Goal: Check status: Check status

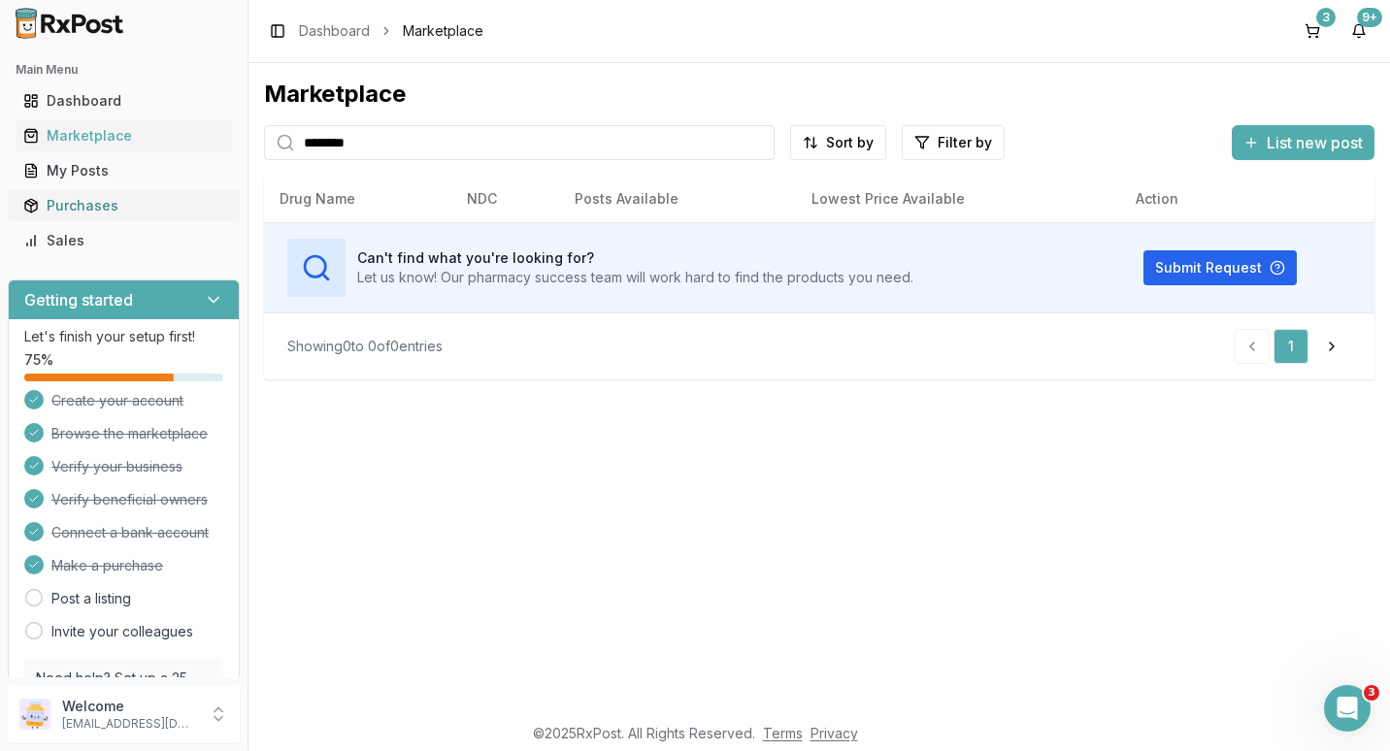
click at [66, 200] on div "Purchases" at bounding box center [123, 205] width 201 height 19
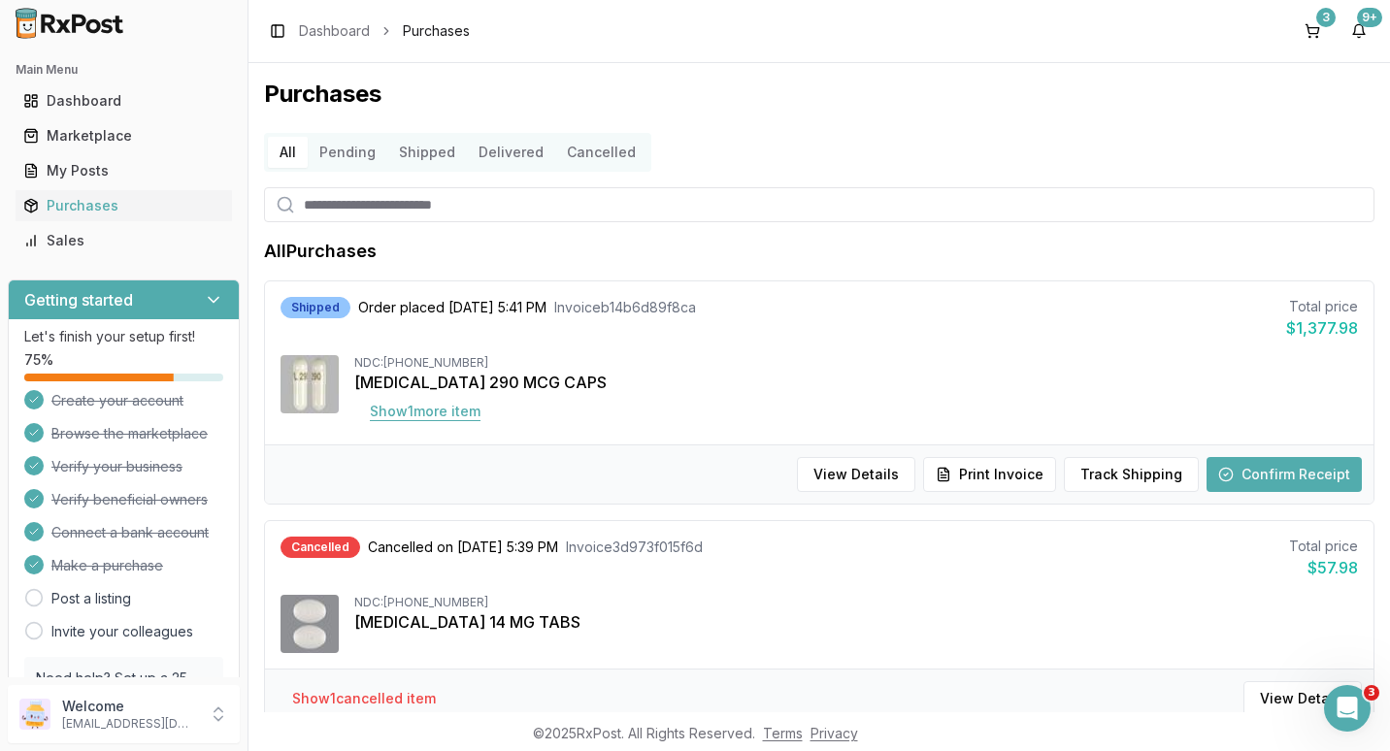
click at [411, 413] on button "Show 1 more item" at bounding box center [425, 411] width 142 height 35
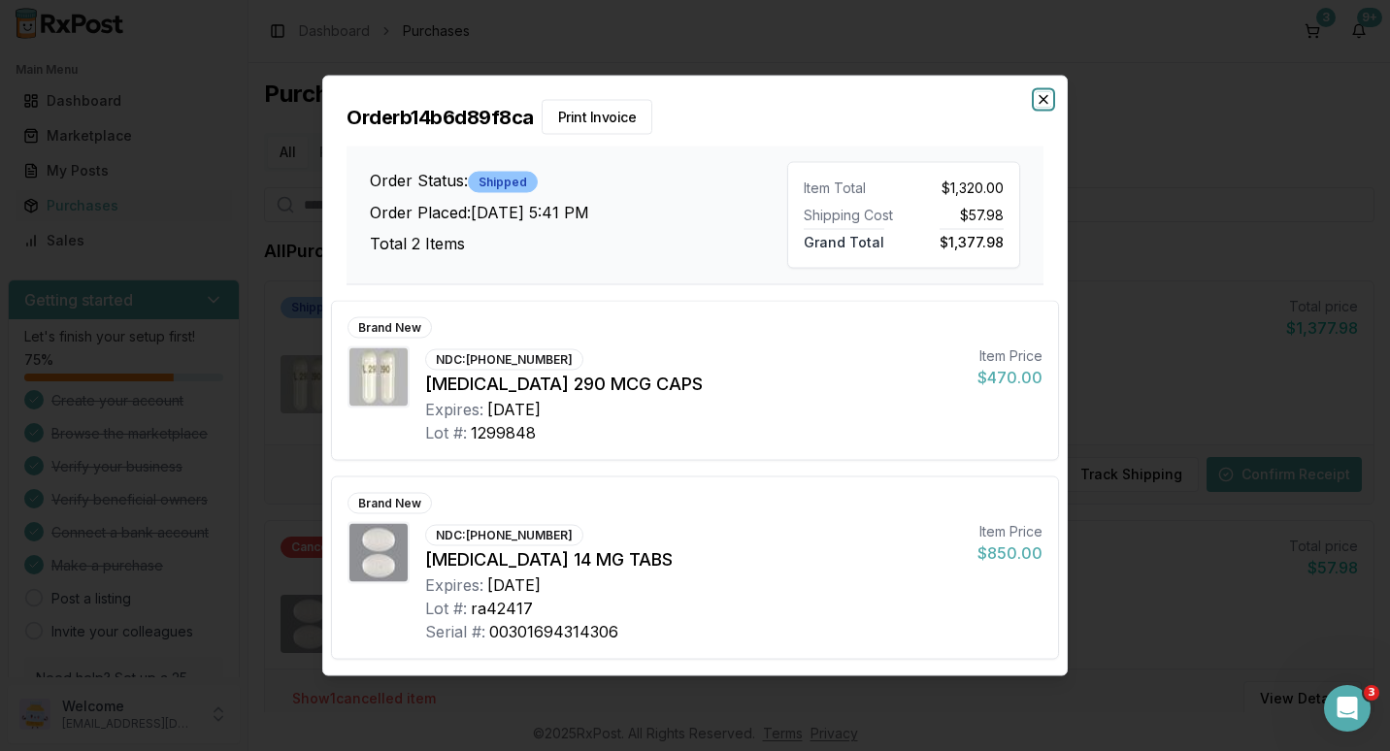
click at [1046, 94] on icon "button" at bounding box center [1044, 100] width 16 height 16
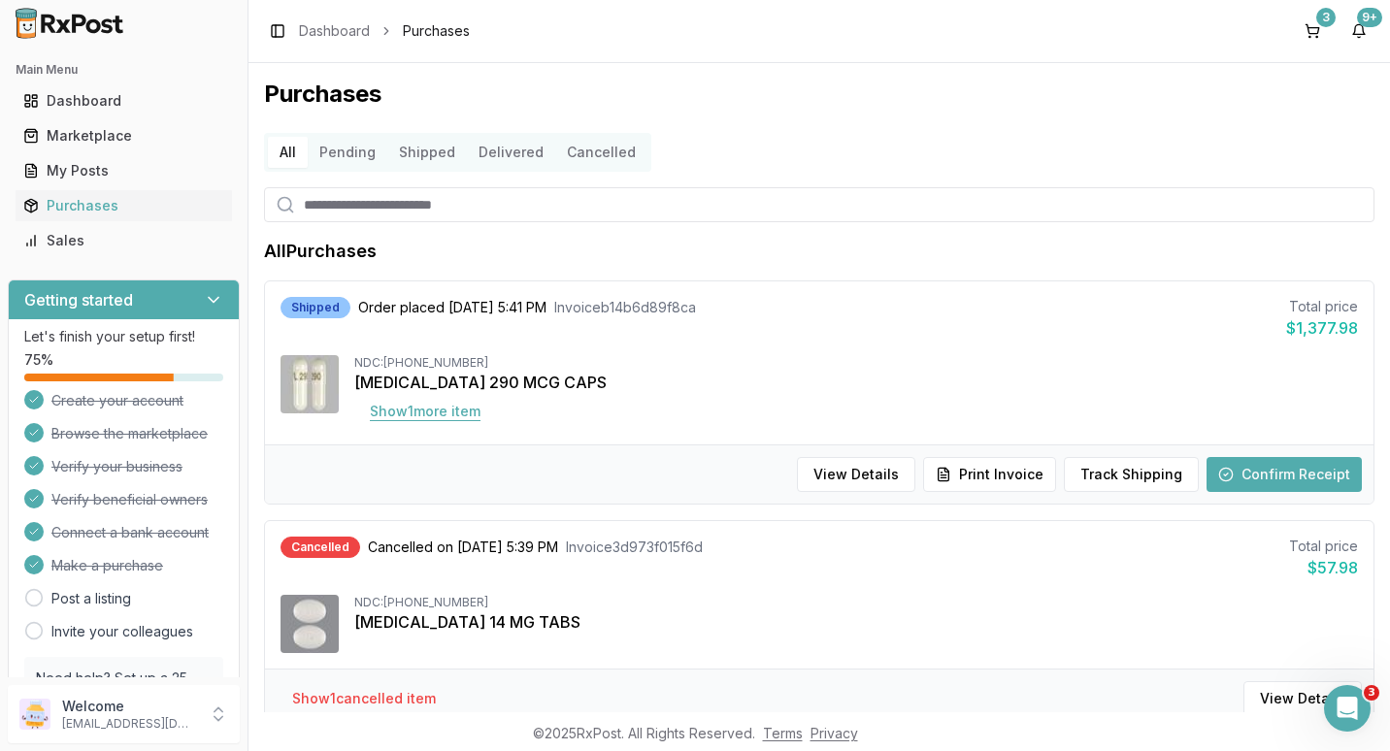
click at [446, 412] on button "Show 1 more item" at bounding box center [425, 411] width 142 height 35
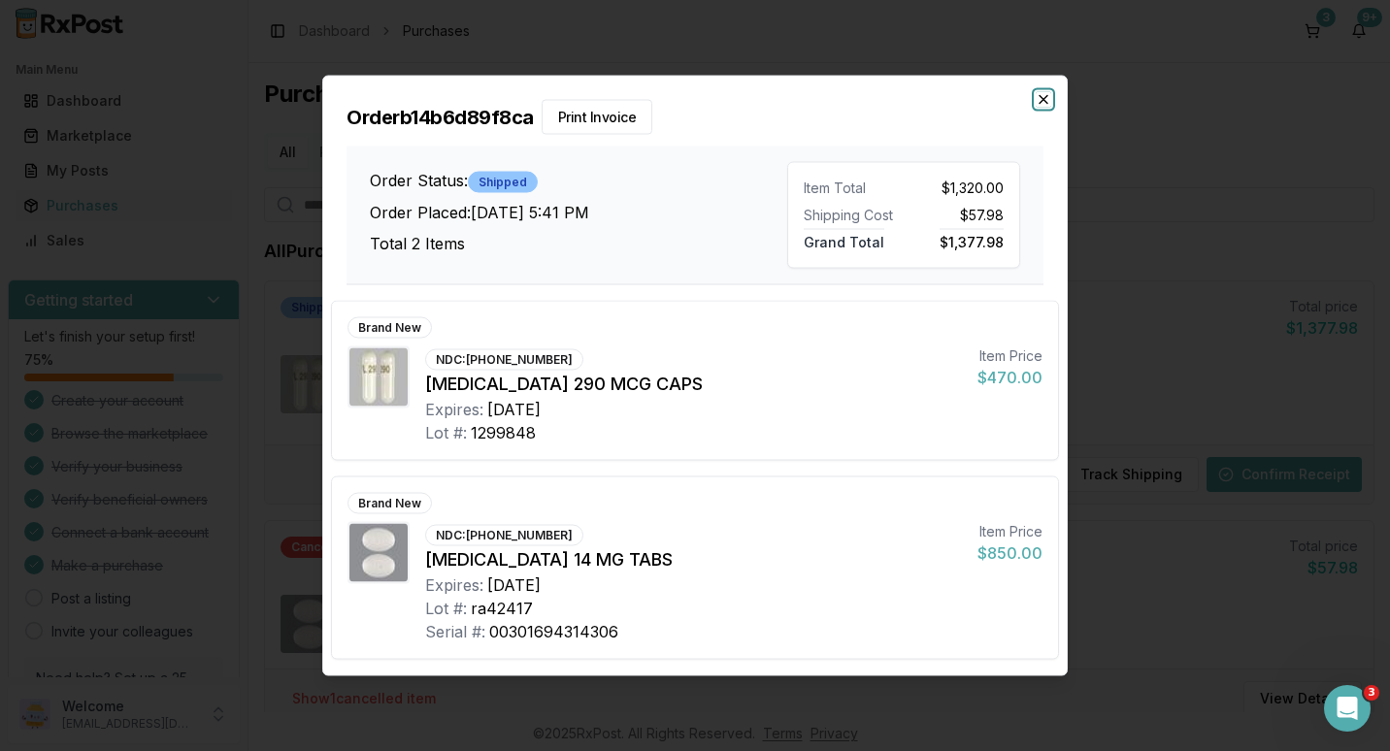
click at [1037, 96] on icon "button" at bounding box center [1044, 100] width 16 height 16
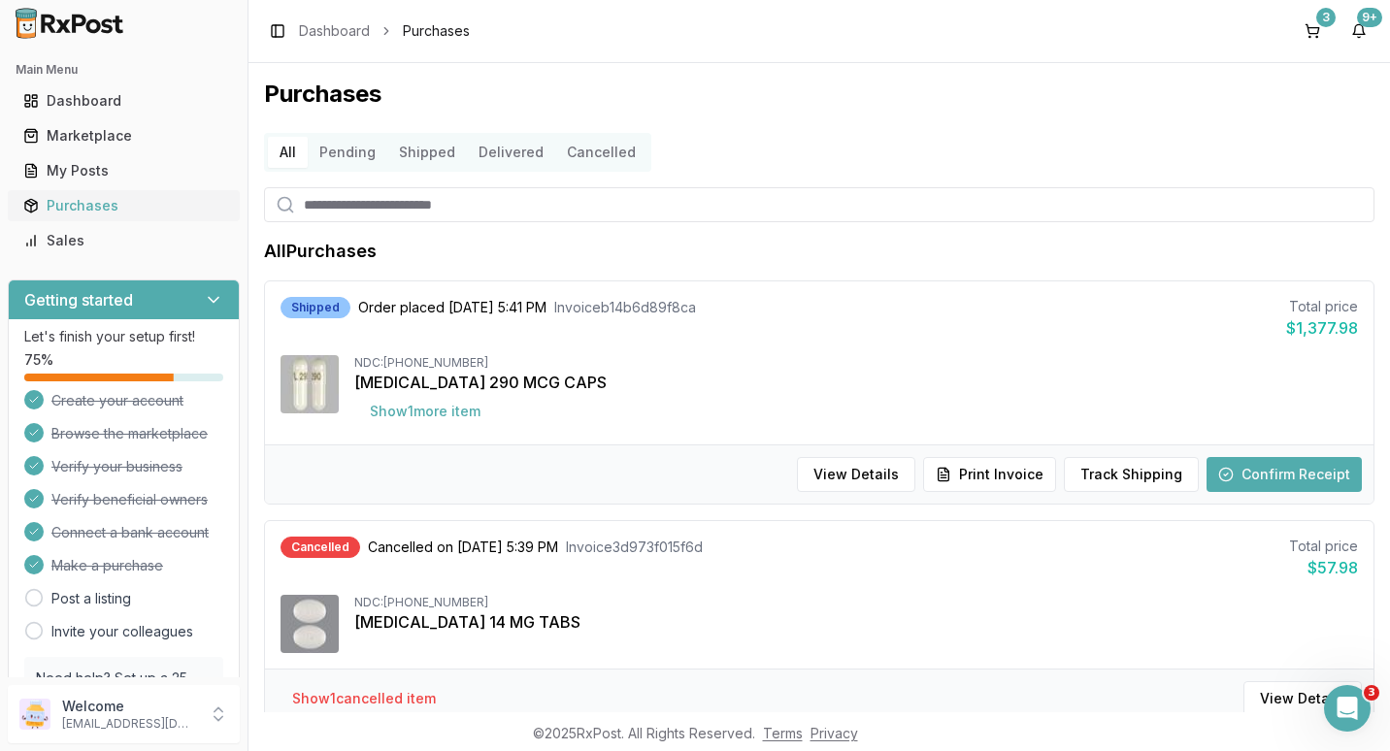
click at [70, 214] on div "Purchases" at bounding box center [123, 205] width 201 height 19
click at [346, 157] on button "Pending" at bounding box center [348, 152] width 80 height 31
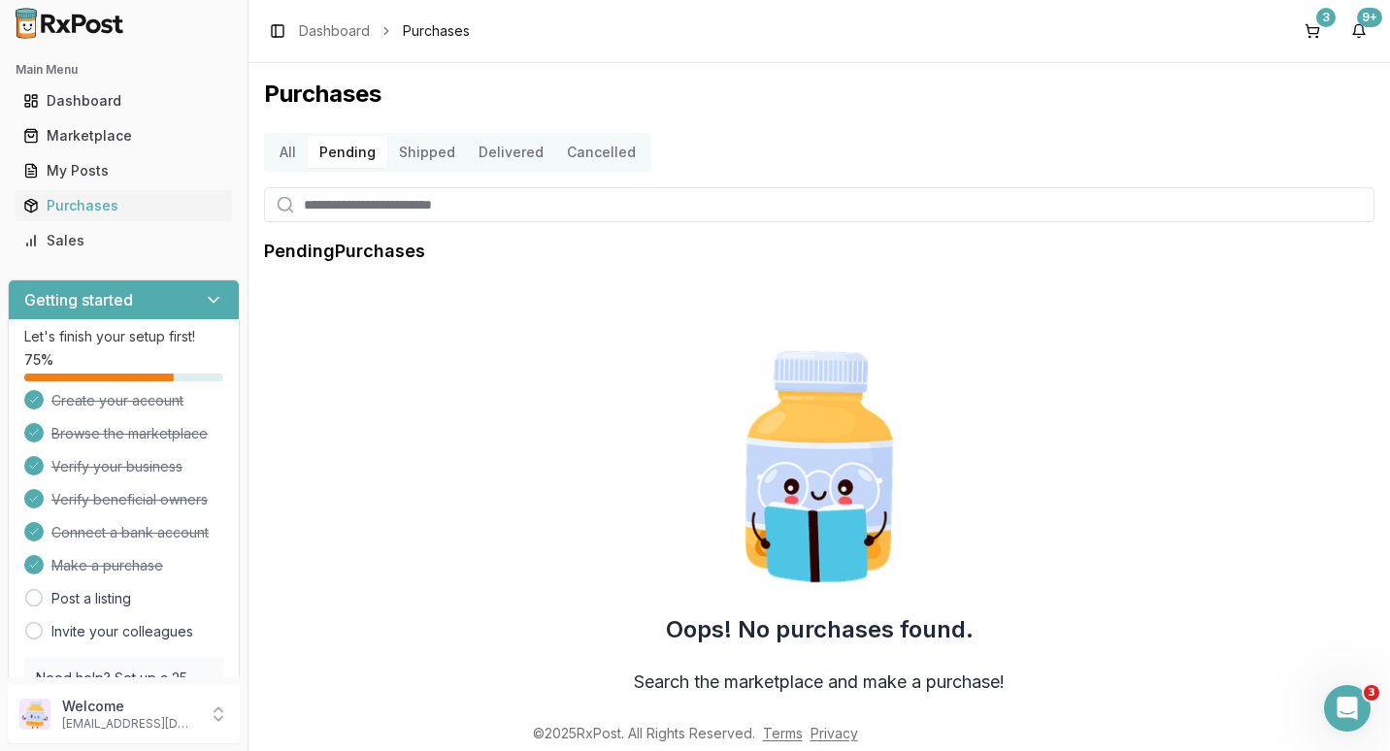
click at [419, 152] on button "Shipped" at bounding box center [427, 152] width 80 height 31
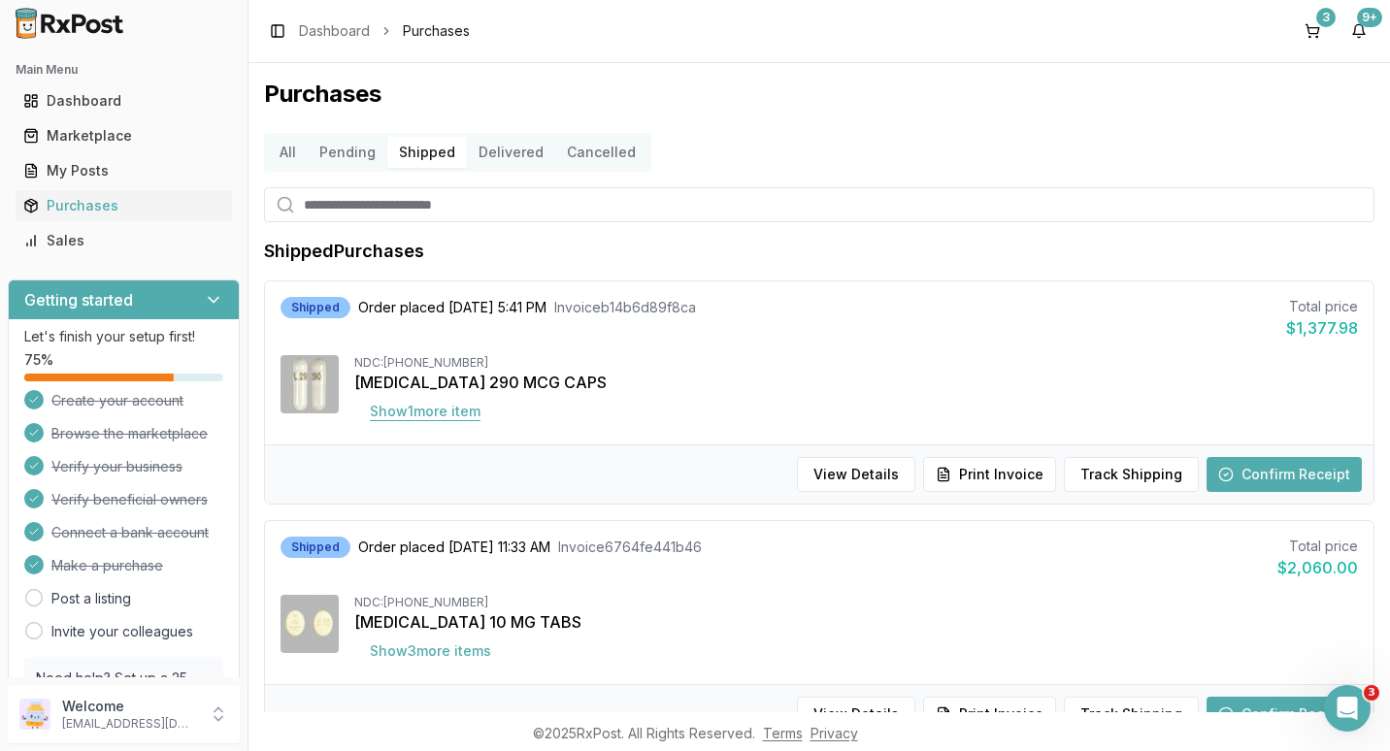
click at [409, 412] on button "Show 1 more item" at bounding box center [425, 411] width 142 height 35
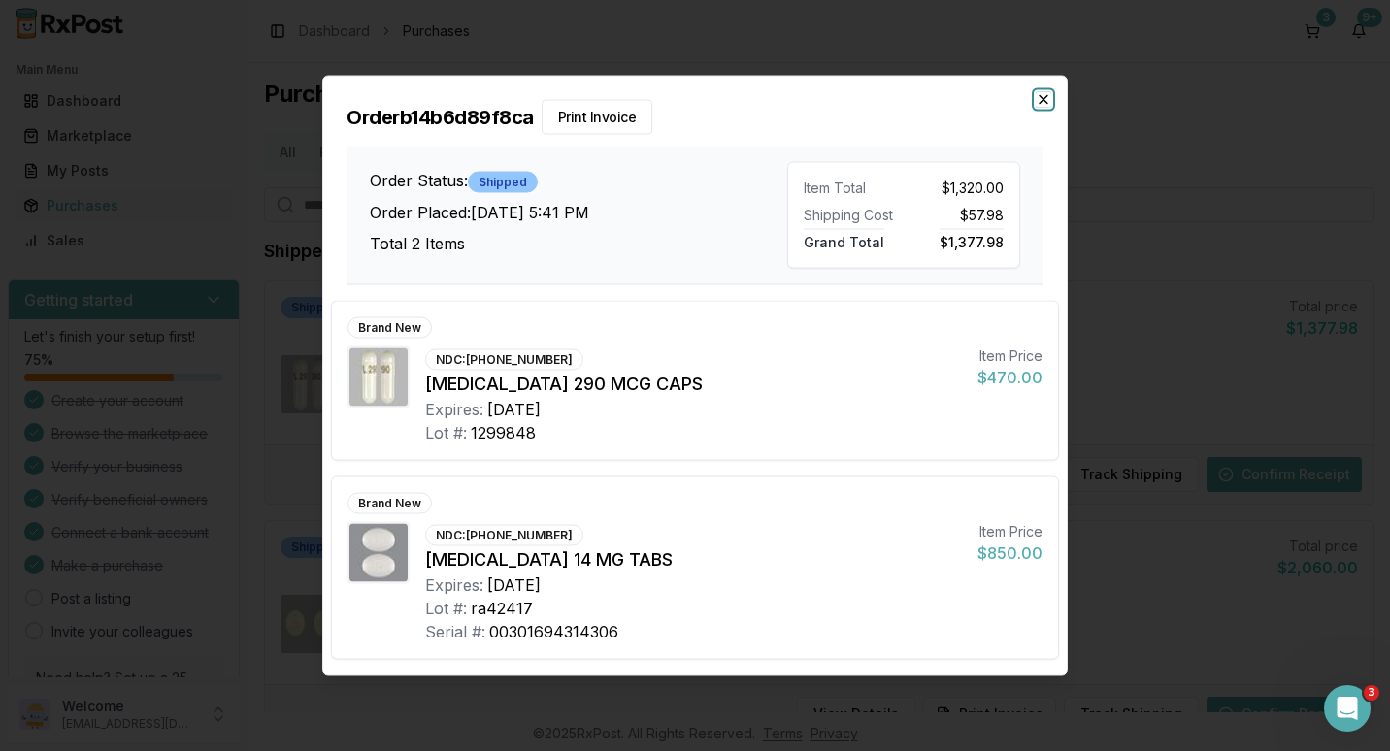
click at [1045, 96] on icon "button" at bounding box center [1044, 100] width 16 height 16
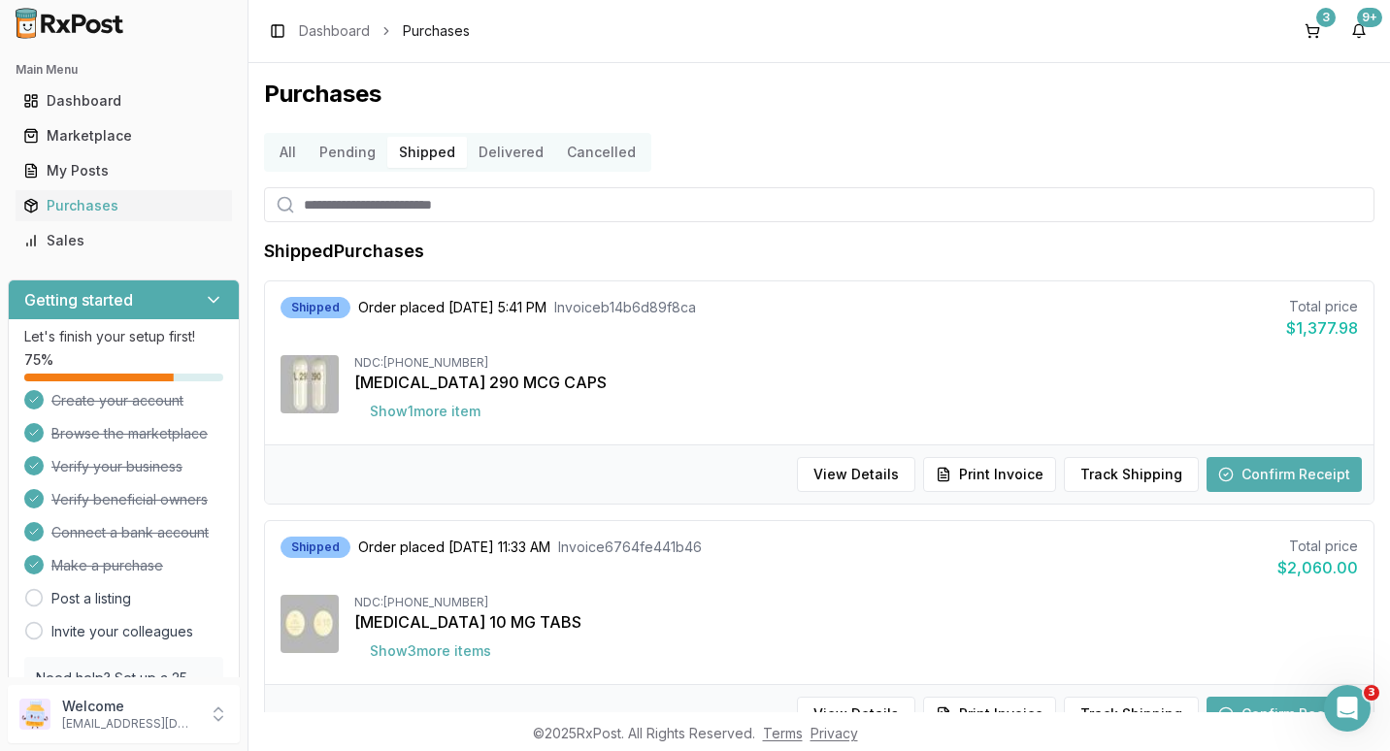
click at [567, 152] on button "Cancelled" at bounding box center [601, 152] width 92 height 31
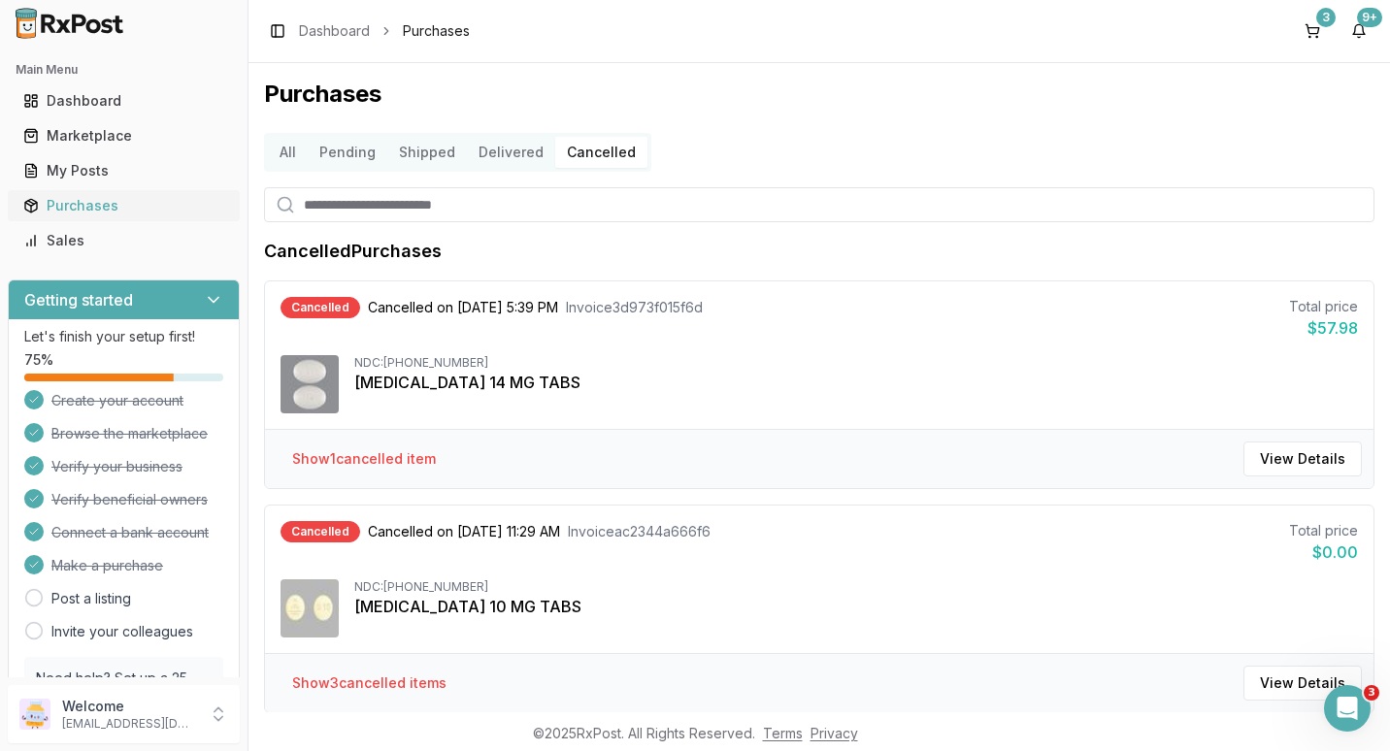
click at [80, 199] on div "Purchases" at bounding box center [123, 205] width 201 height 19
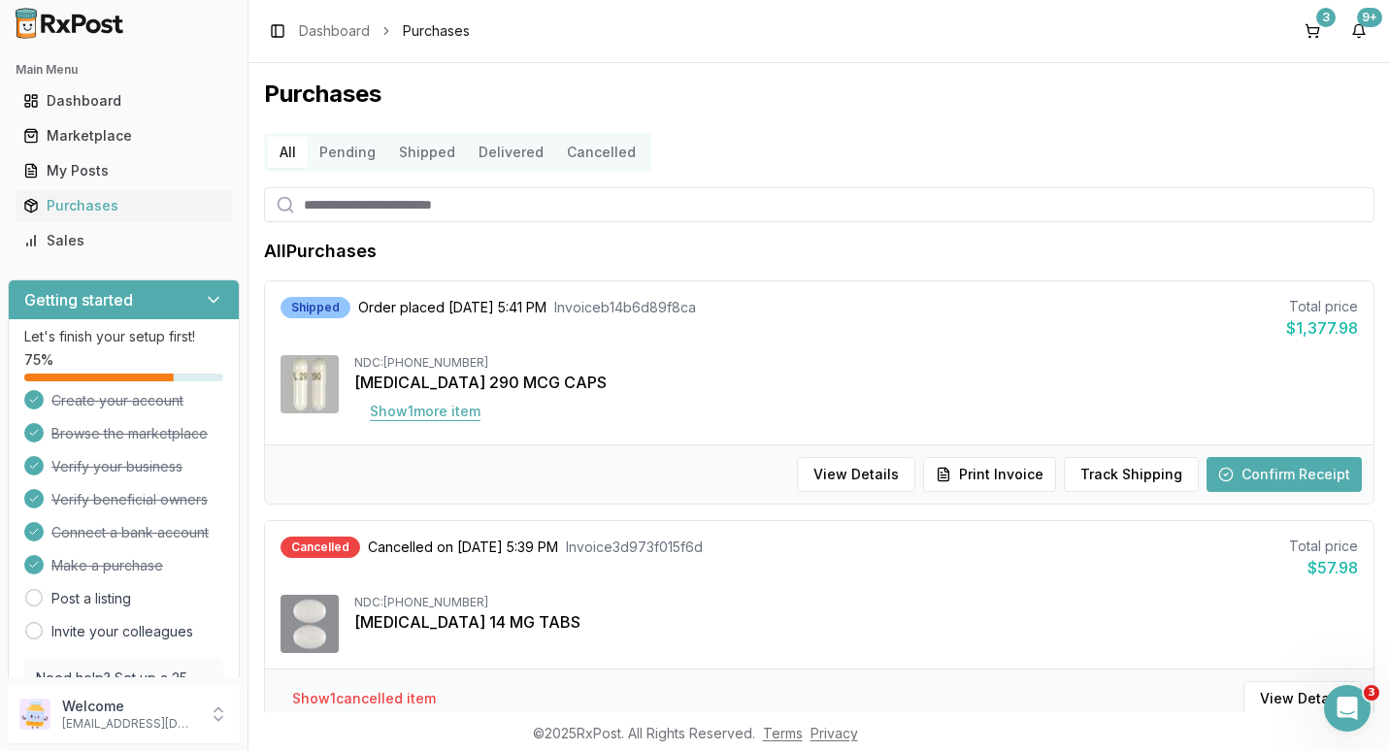
click at [431, 411] on button "Show 1 more item" at bounding box center [425, 411] width 142 height 35
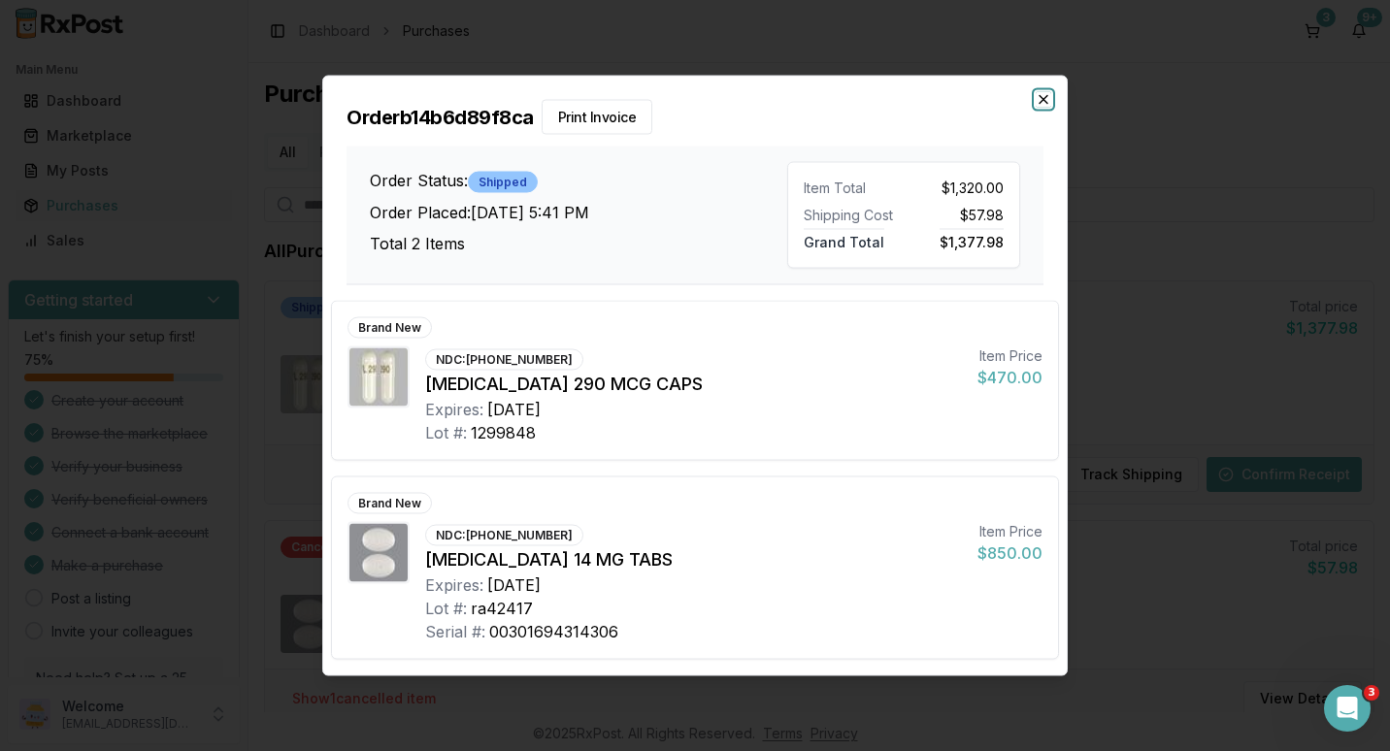
click at [1044, 98] on icon "button" at bounding box center [1043, 100] width 8 height 8
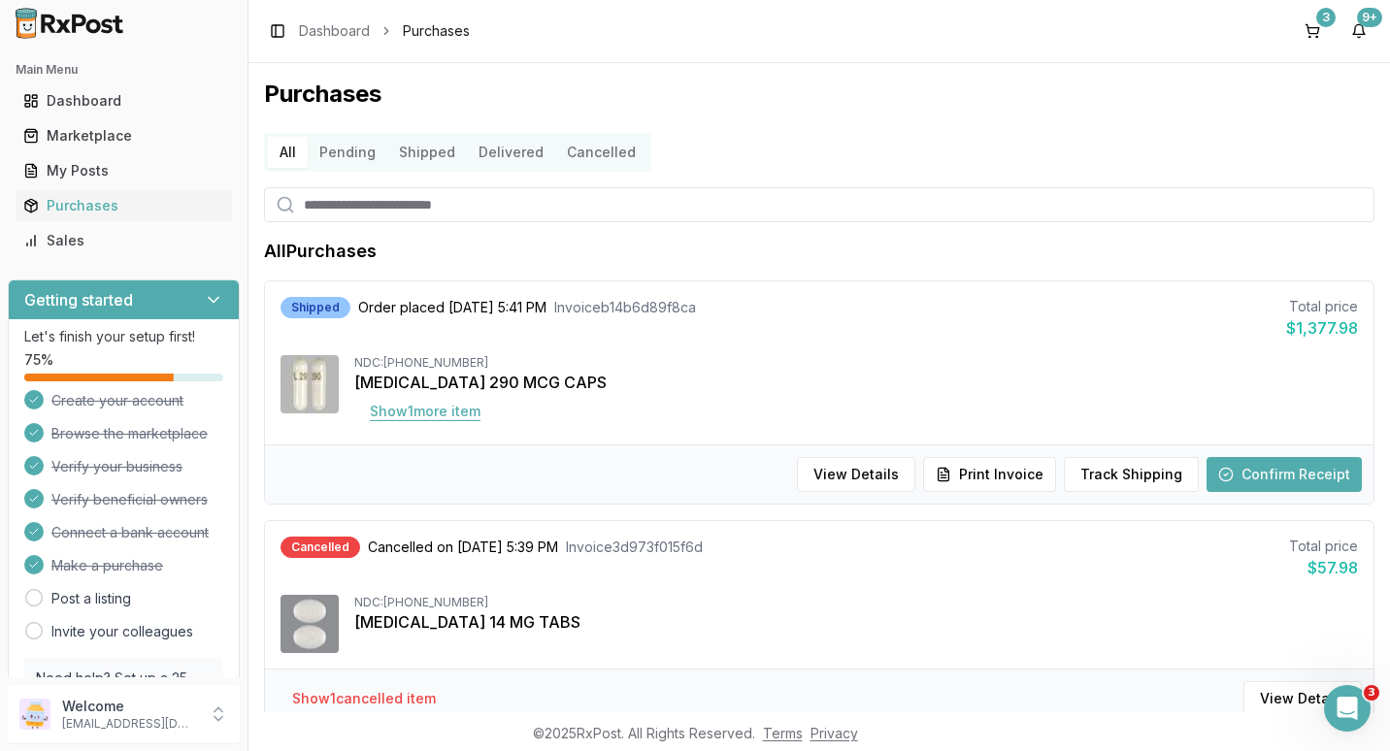
click at [432, 412] on button "Show 1 more item" at bounding box center [425, 411] width 142 height 35
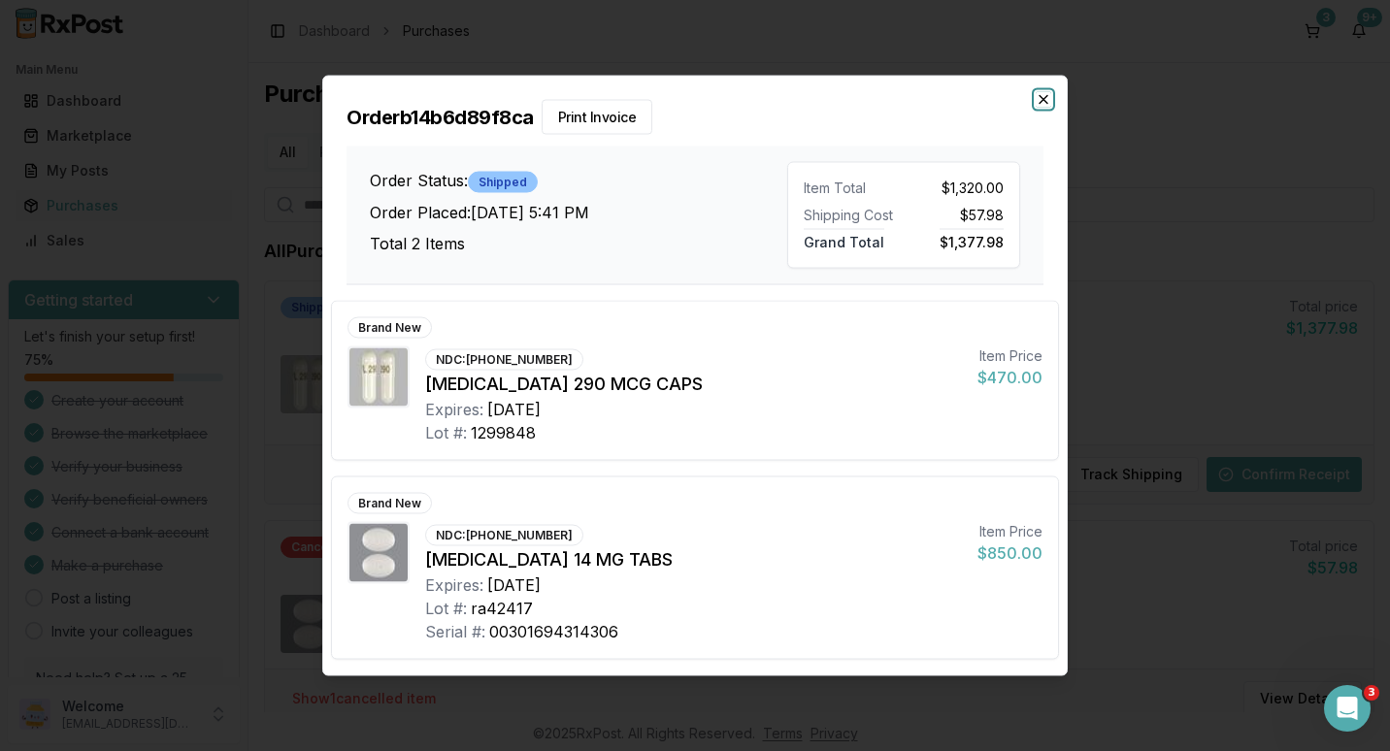
click at [1047, 100] on icon "button" at bounding box center [1044, 100] width 16 height 16
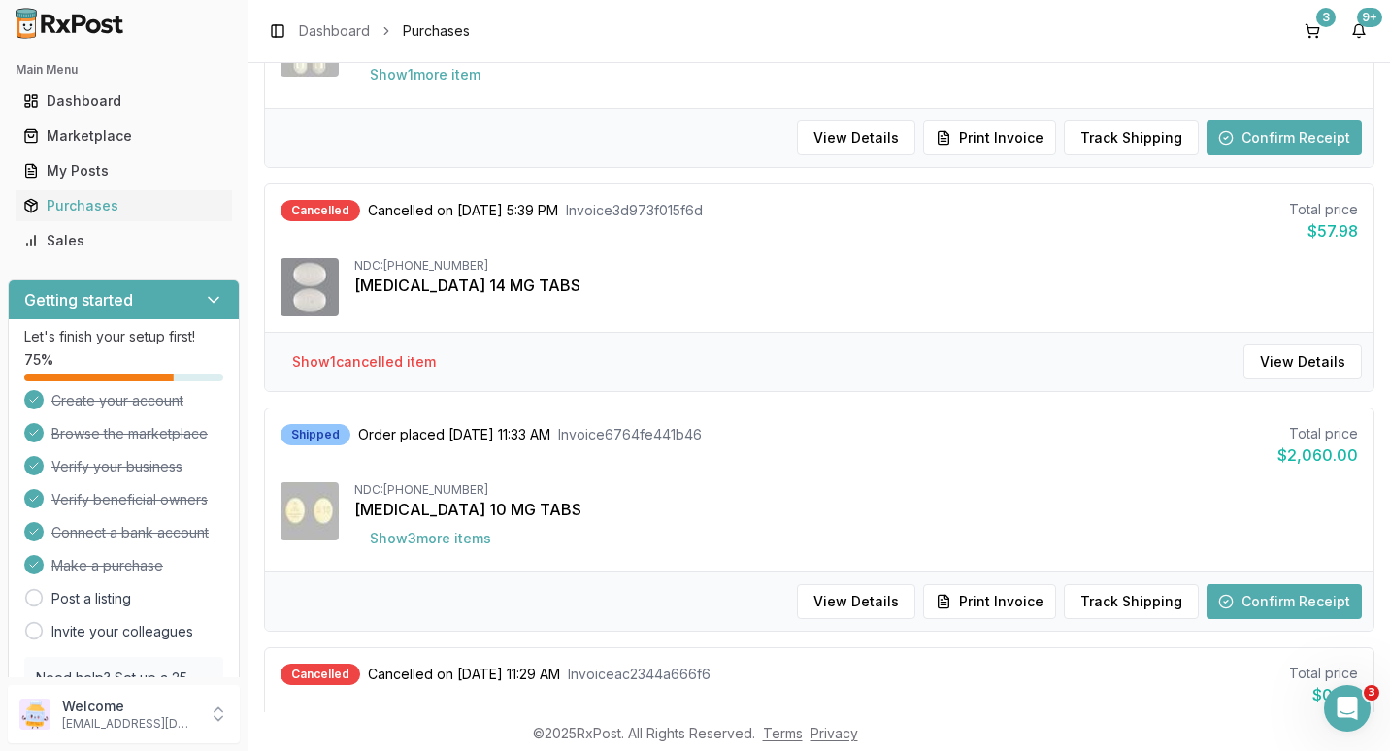
scroll to position [388, 0]
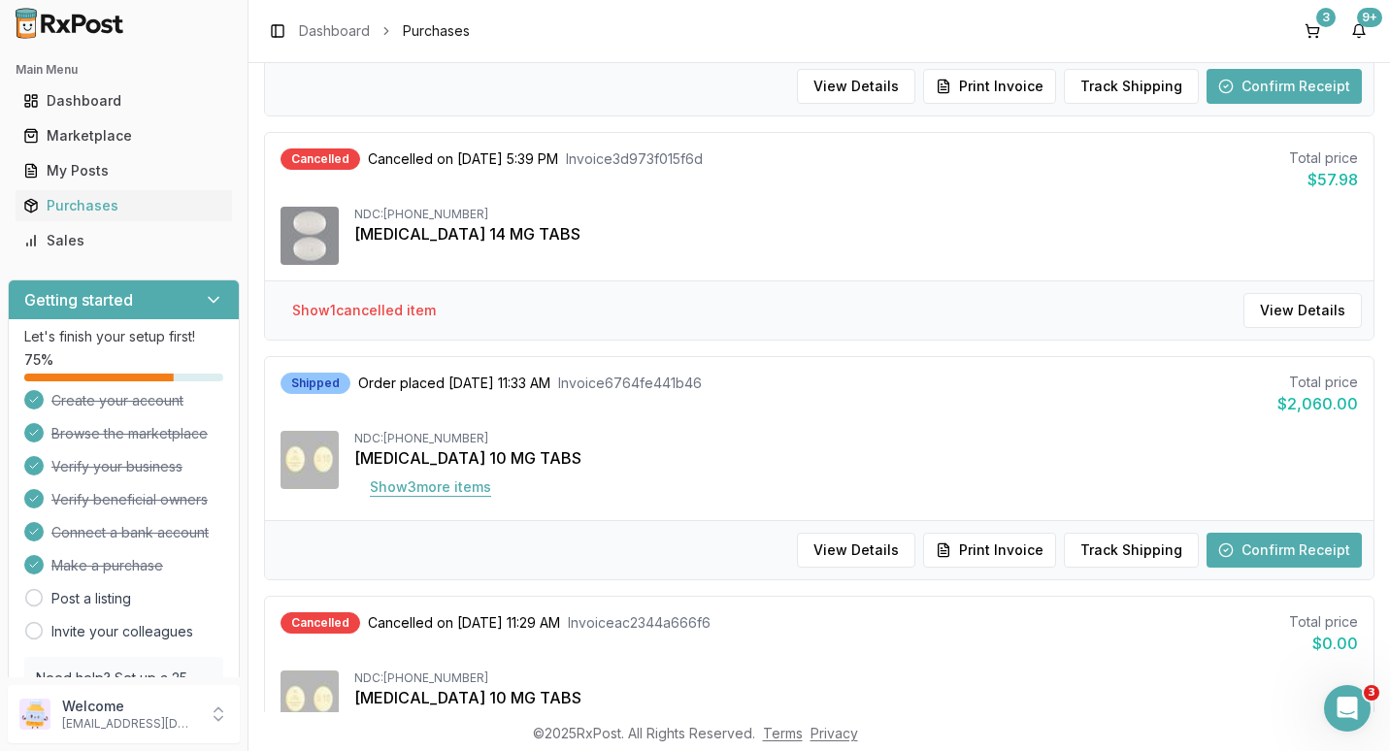
click at [452, 485] on button "Show 3 more item s" at bounding box center [430, 487] width 152 height 35
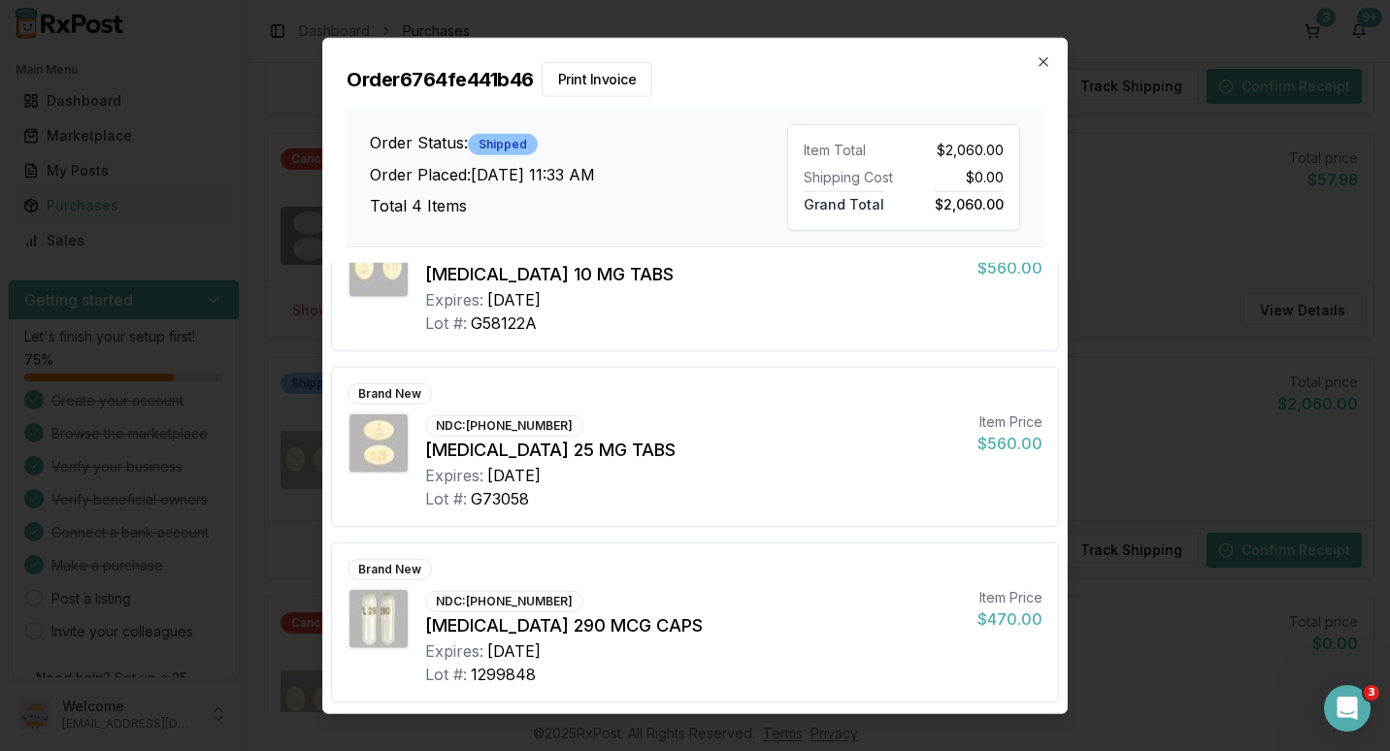
scroll to position [0, 0]
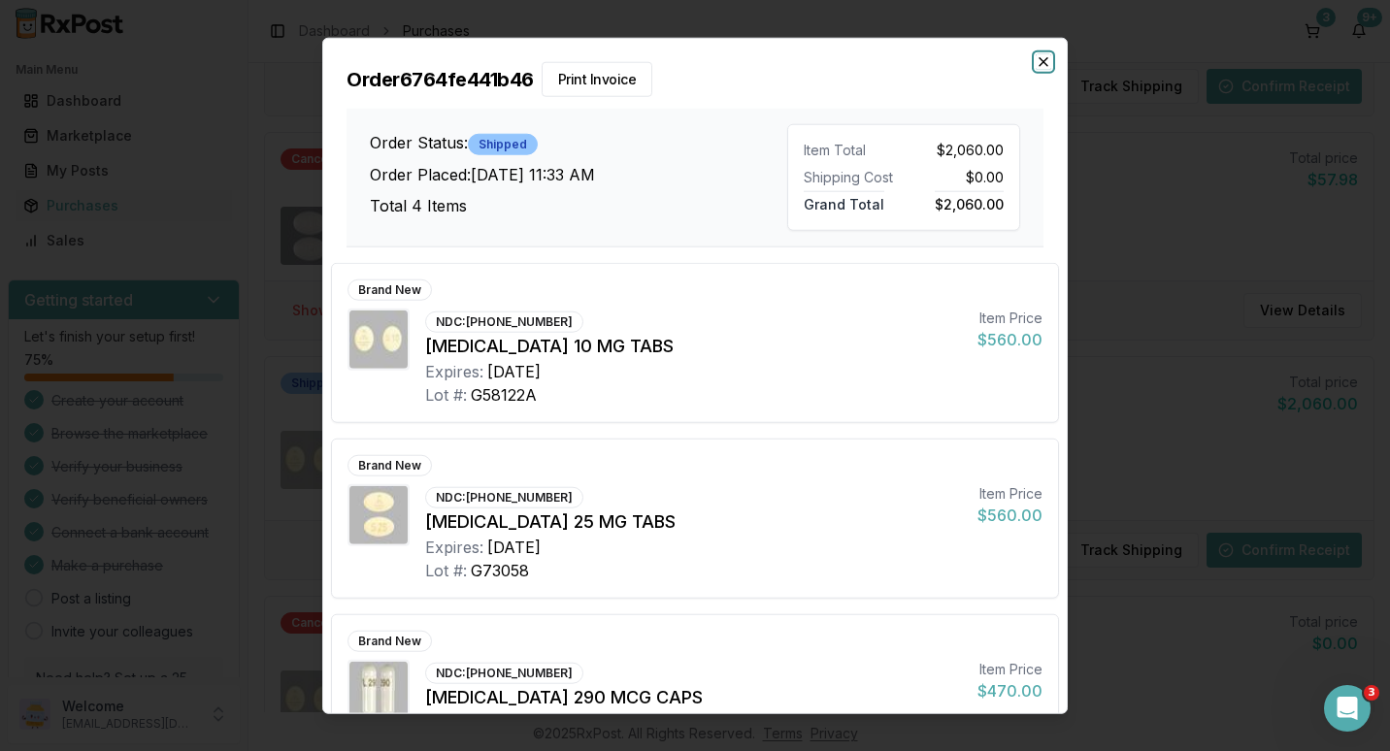
click at [1039, 57] on icon "button" at bounding box center [1044, 62] width 16 height 16
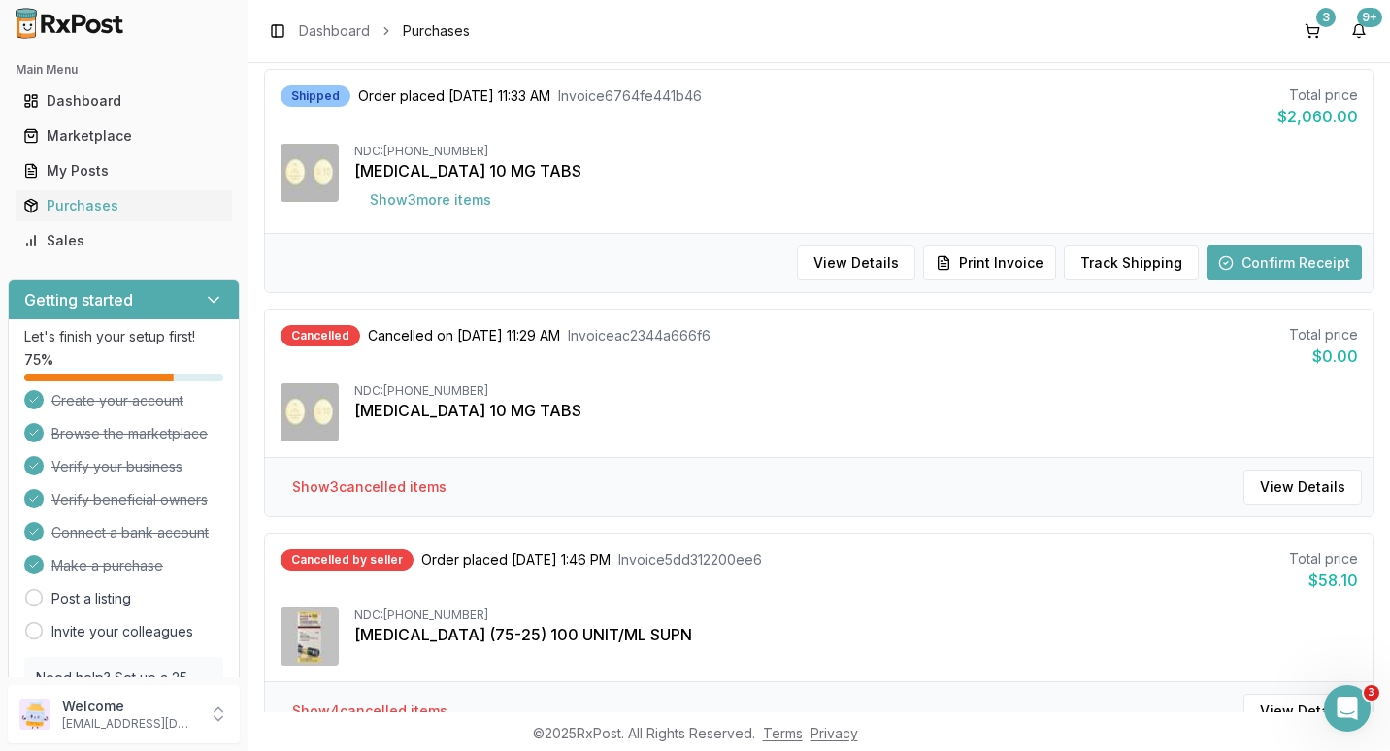
scroll to position [679, 0]
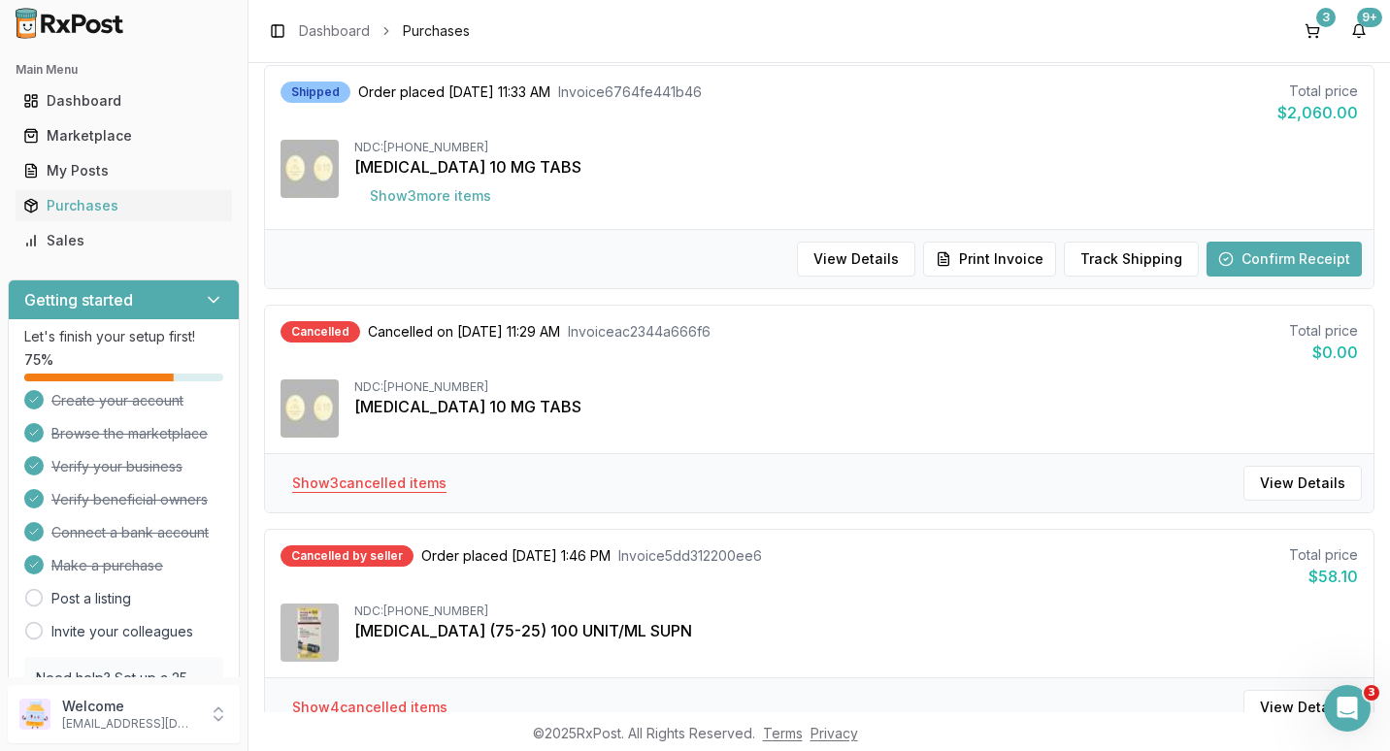
click at [387, 481] on button "Show 3 cancelled item s" at bounding box center [369, 483] width 185 height 35
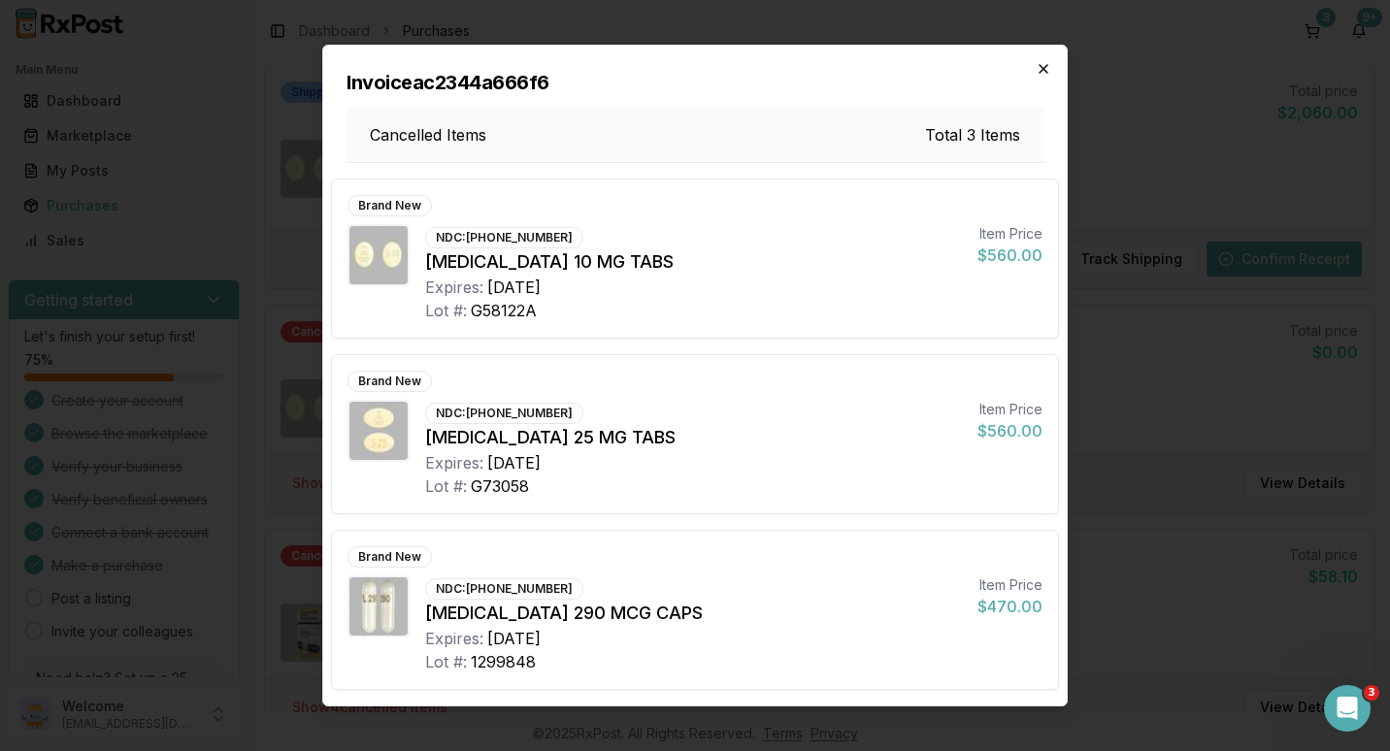
click at [1037, 67] on icon "button" at bounding box center [1044, 69] width 16 height 16
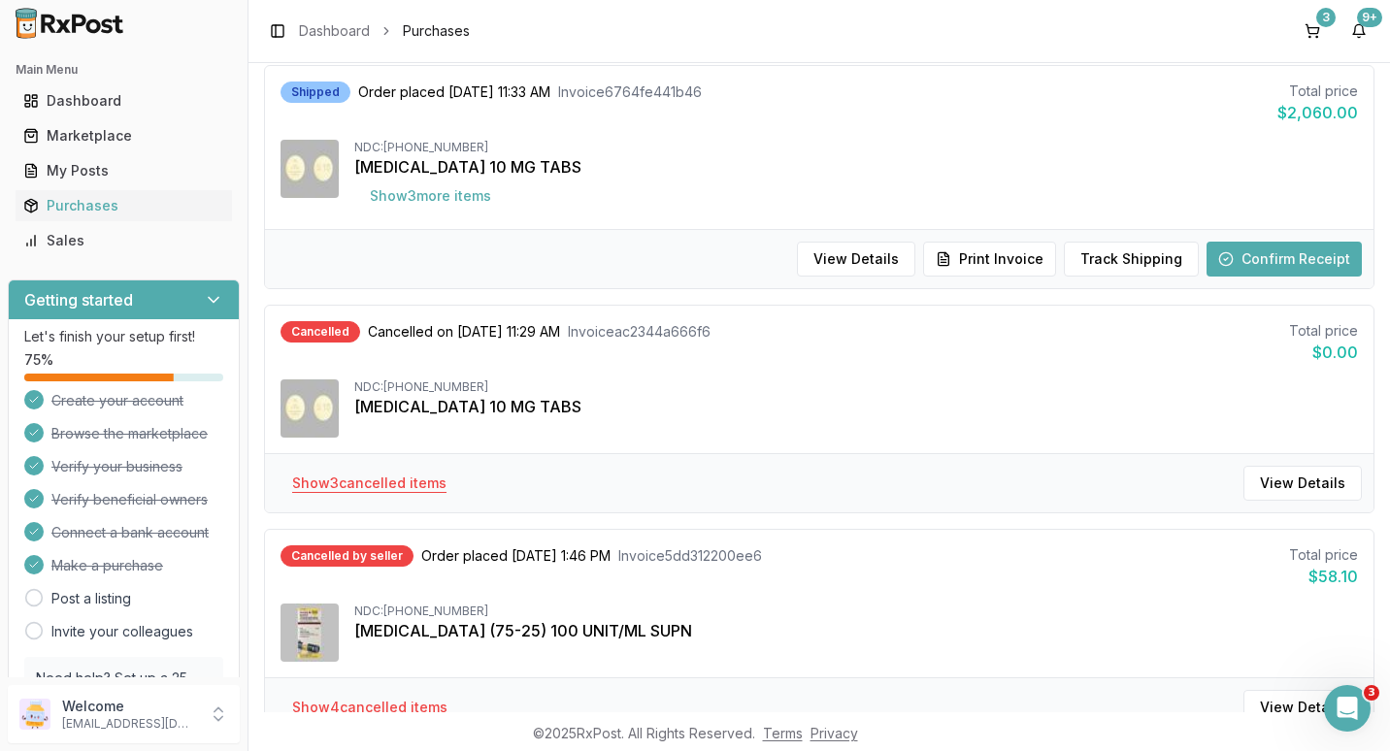
click at [420, 482] on button "Show 3 cancelled item s" at bounding box center [369, 483] width 185 height 35
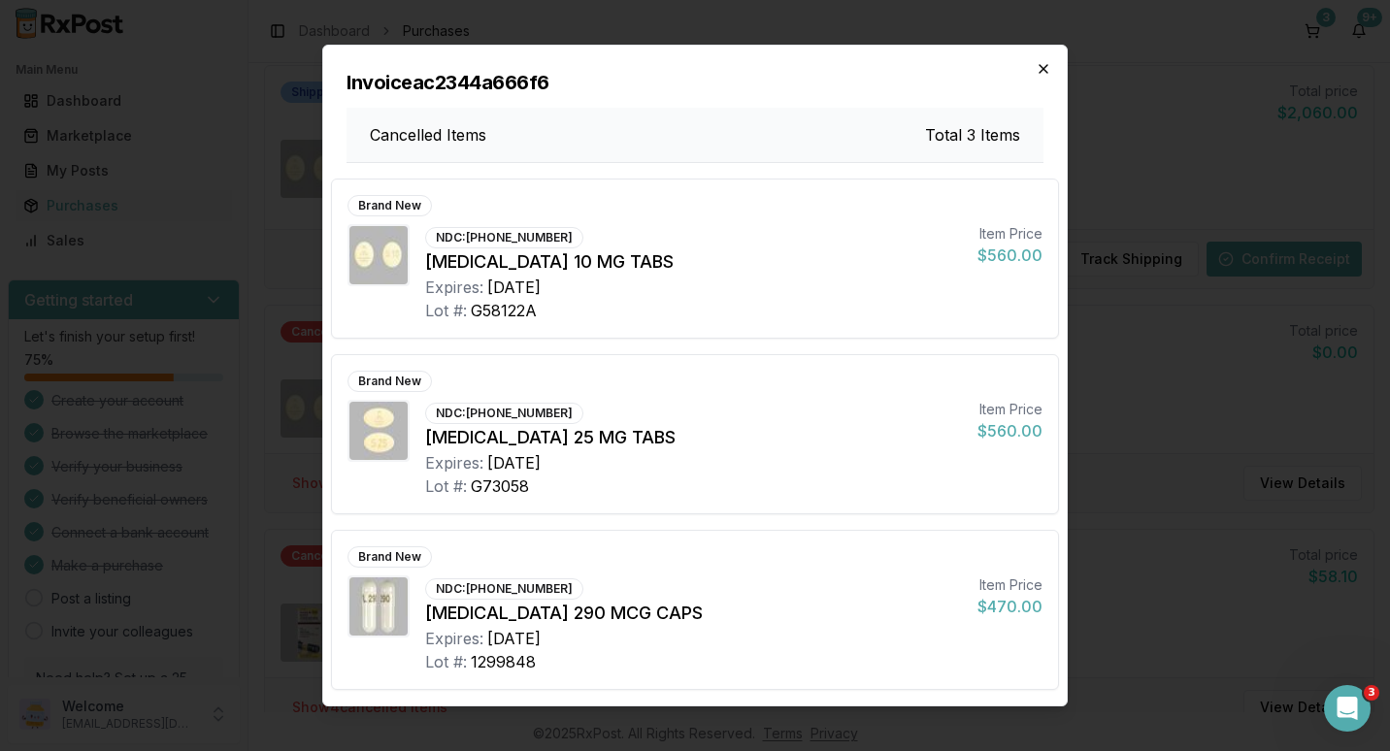
click at [1039, 69] on icon "button" at bounding box center [1044, 69] width 16 height 16
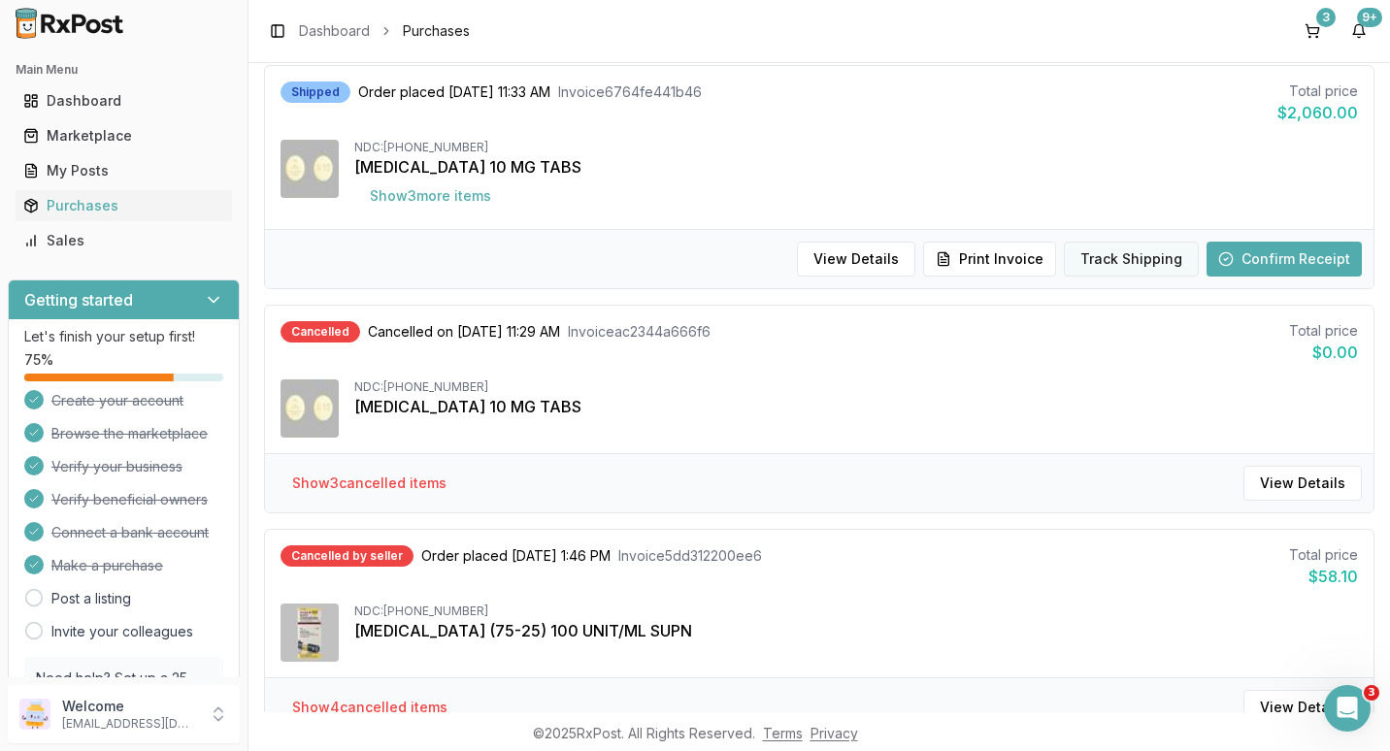
click at [1101, 255] on button "Track Shipping" at bounding box center [1131, 259] width 135 height 35
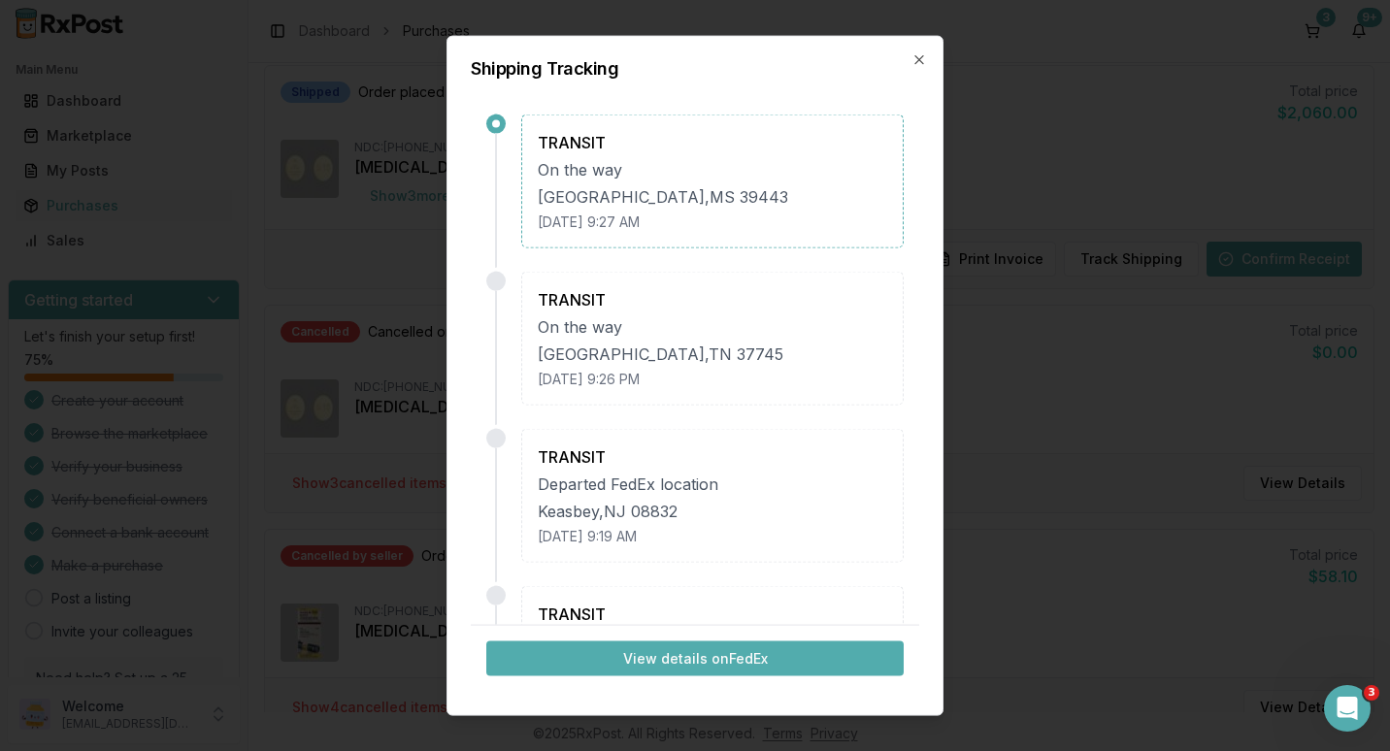
click at [653, 654] on button "View details on FedEx" at bounding box center [694, 658] width 417 height 35
